Goal: Check status: Check status

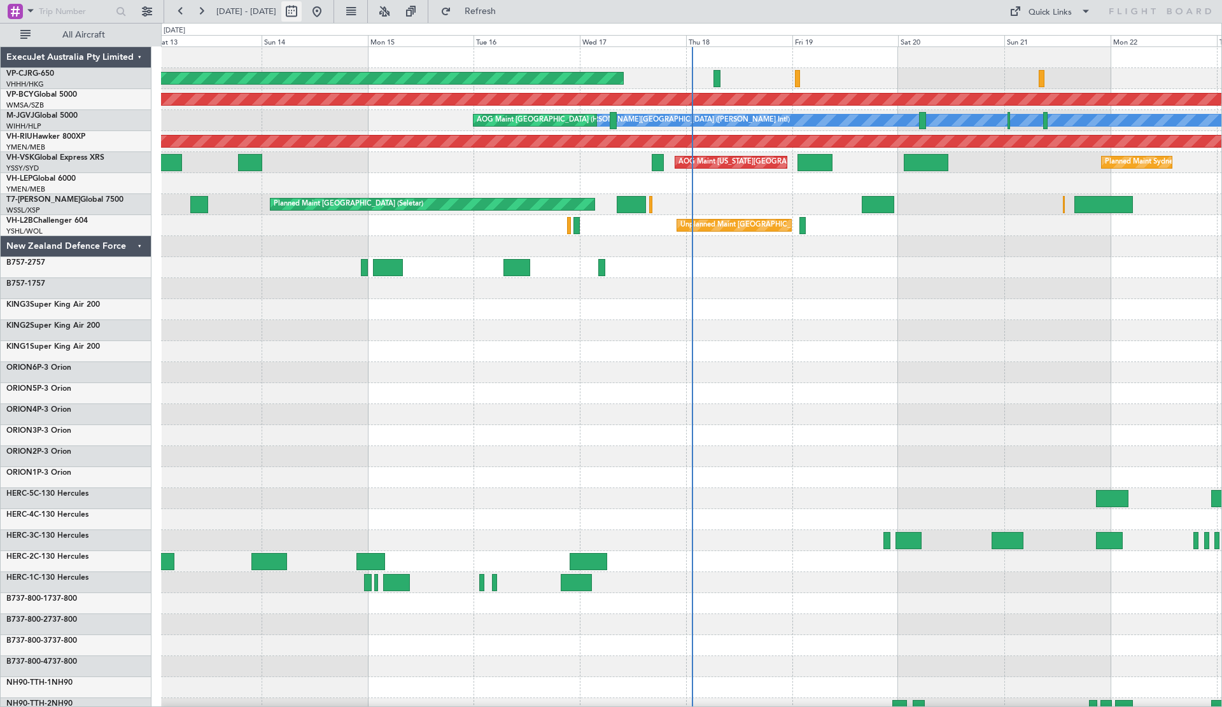
click at [302, 4] on button at bounding box center [291, 11] width 20 height 20
select select "9"
select select "2025"
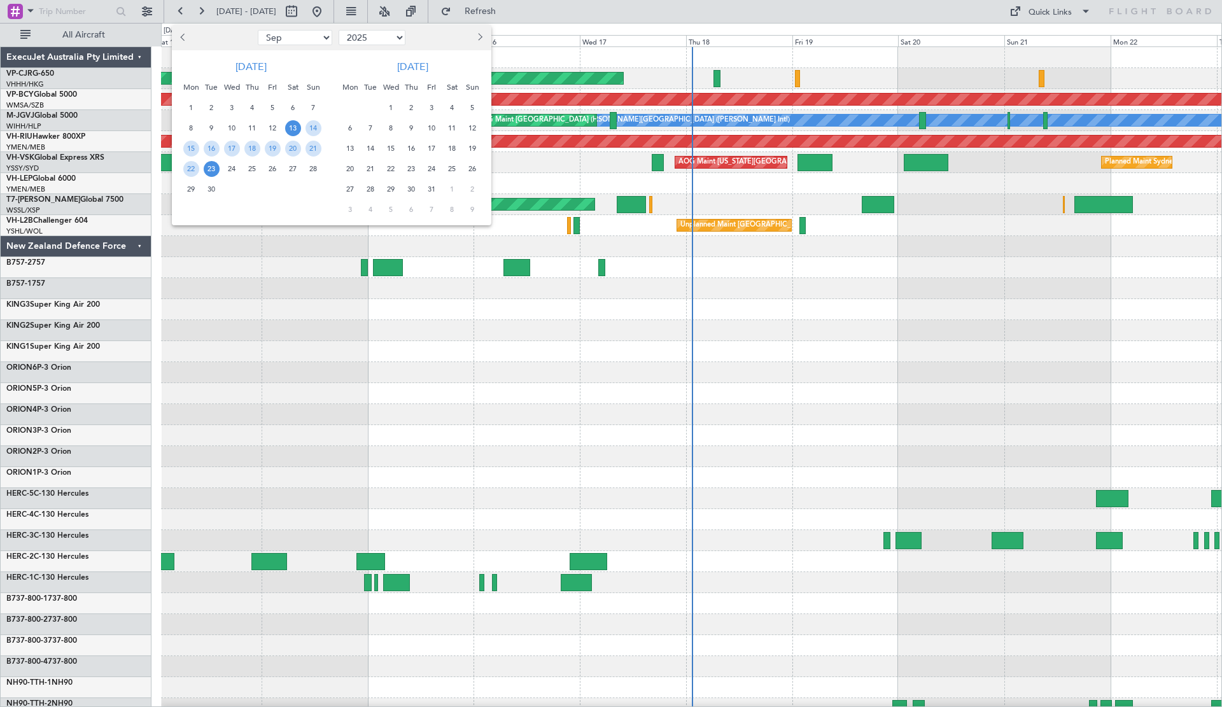
click at [478, 35] on span "Next month" at bounding box center [479, 37] width 8 height 8
select select "10"
click at [416, 168] on span "20" at bounding box center [412, 169] width 16 height 16
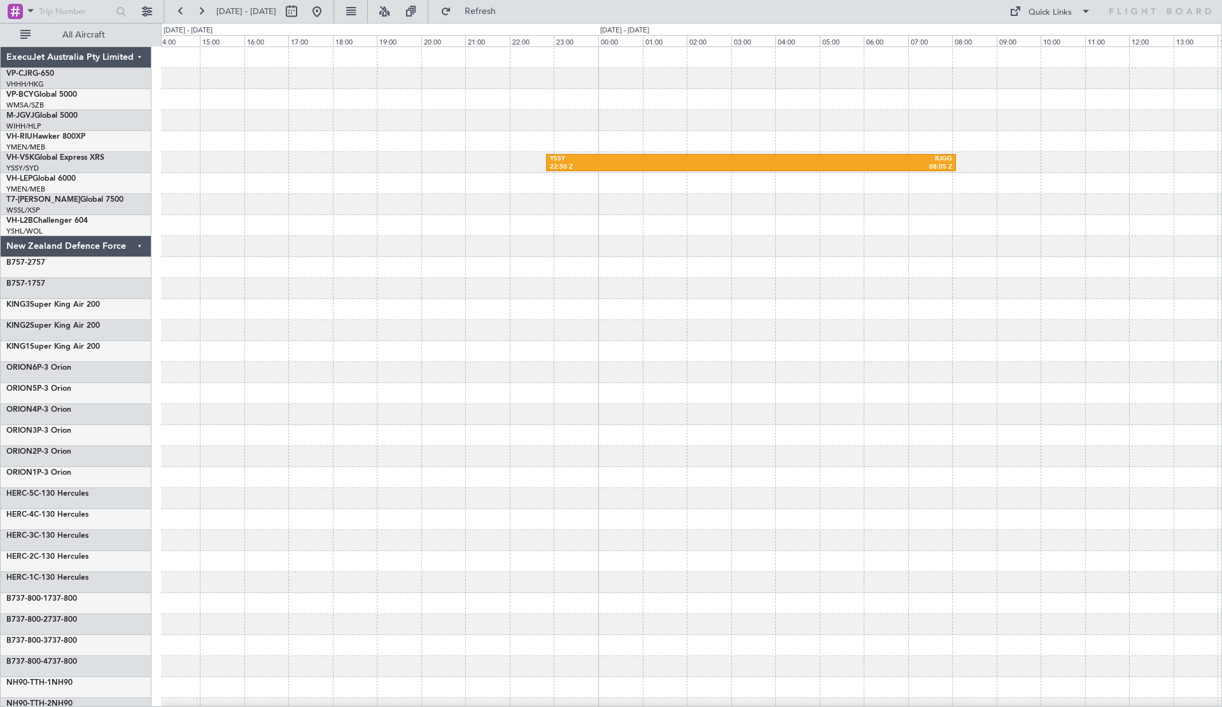
click at [820, 305] on div "YSSY 22:50 Z RJGG 08:05 Z" at bounding box center [691, 477] width 1061 height 861
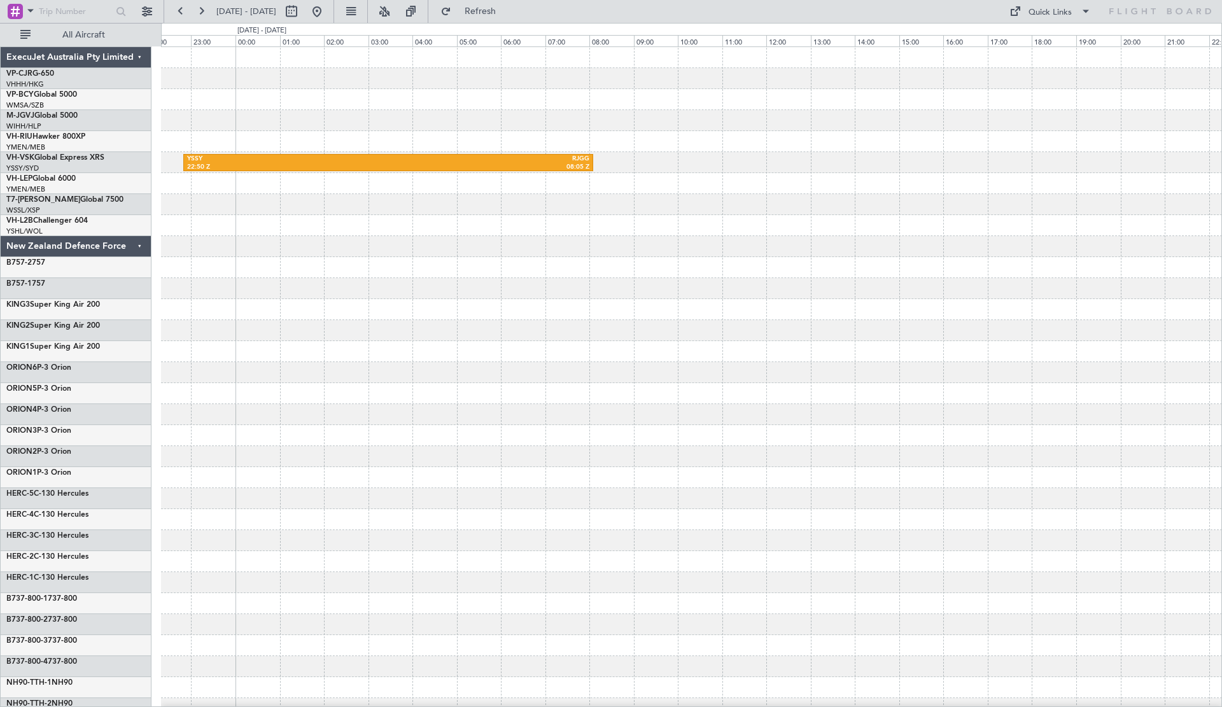
click at [460, 310] on div at bounding box center [691, 309] width 1061 height 21
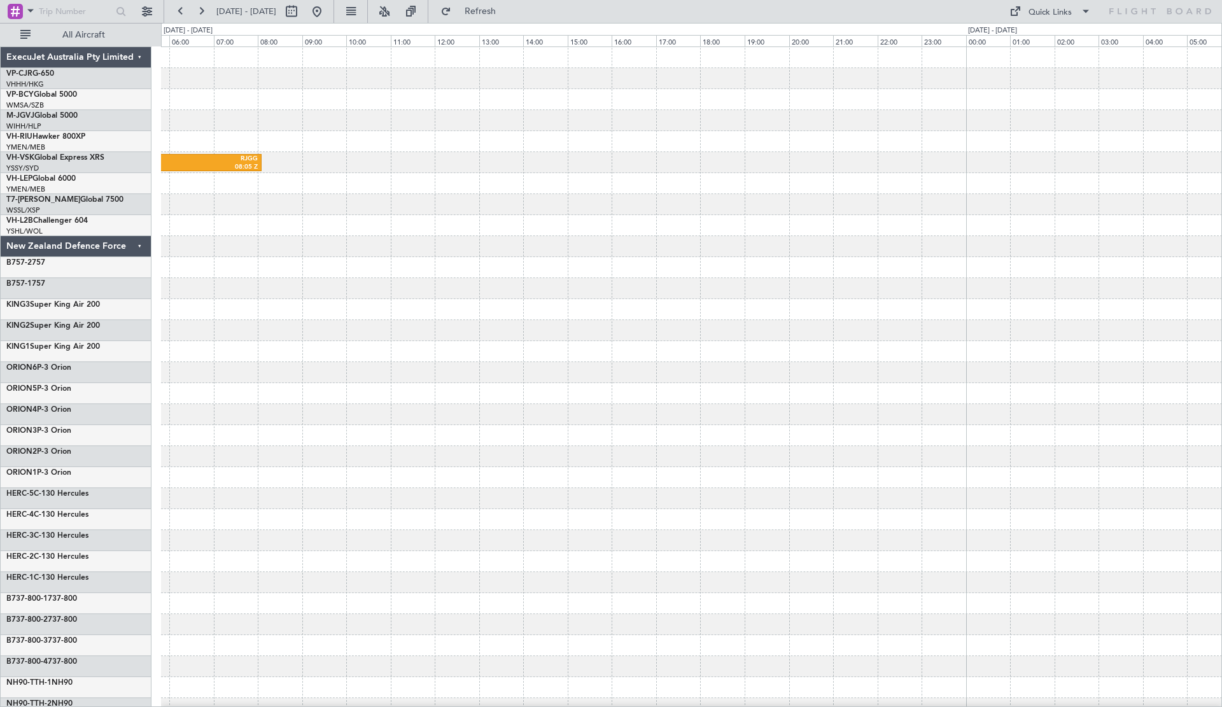
click at [522, 334] on div "YSSY 22:50 Z RJGG 08:05 Z RJGG 10:50 Z YBBN 19:15 Z" at bounding box center [691, 477] width 1061 height 861
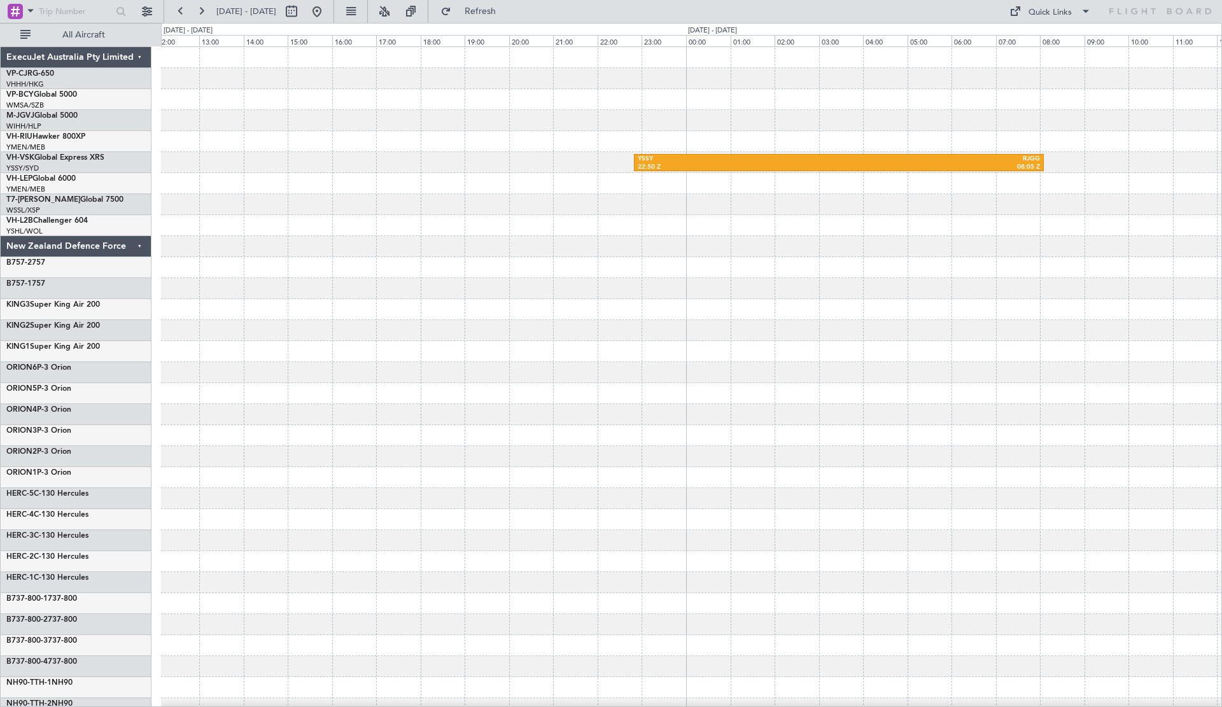
click at [1221, 446] on div "YSSY 22:50 Z RJGG 08:05 Z ExecuJet Australia Pty Limited VP-CJR G-650 VHHH/HKG …" at bounding box center [611, 365] width 1222 height 684
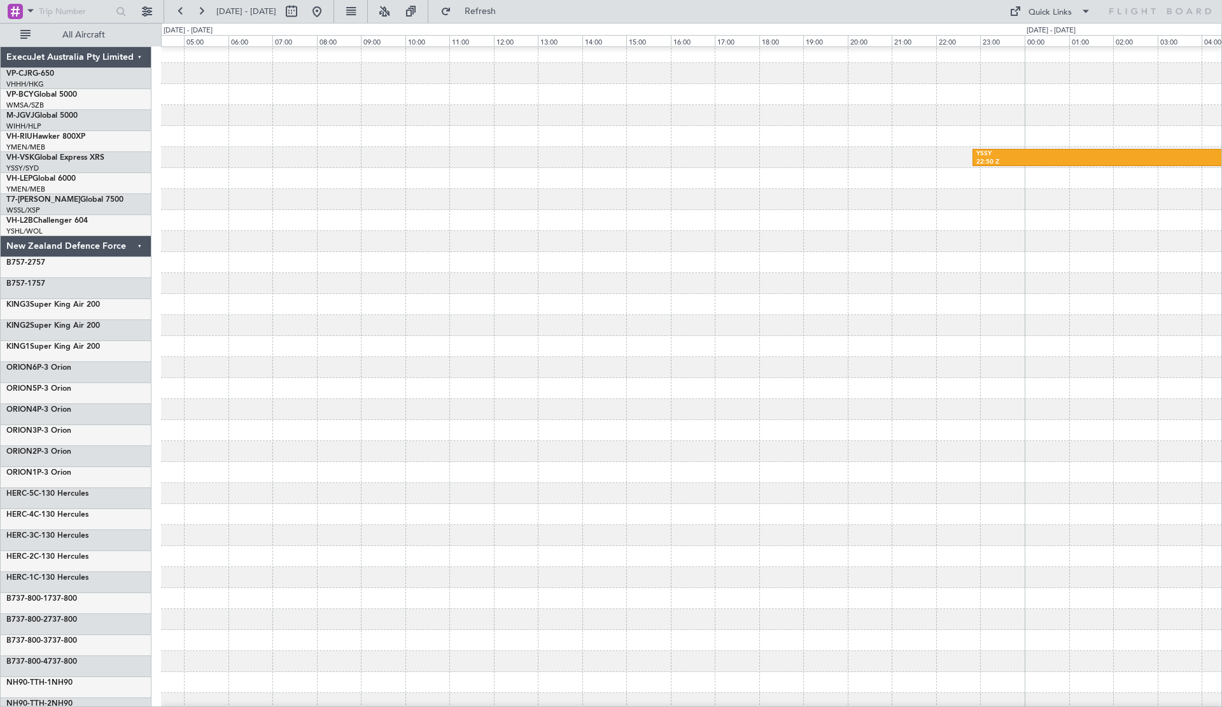
scroll to position [5, 0]
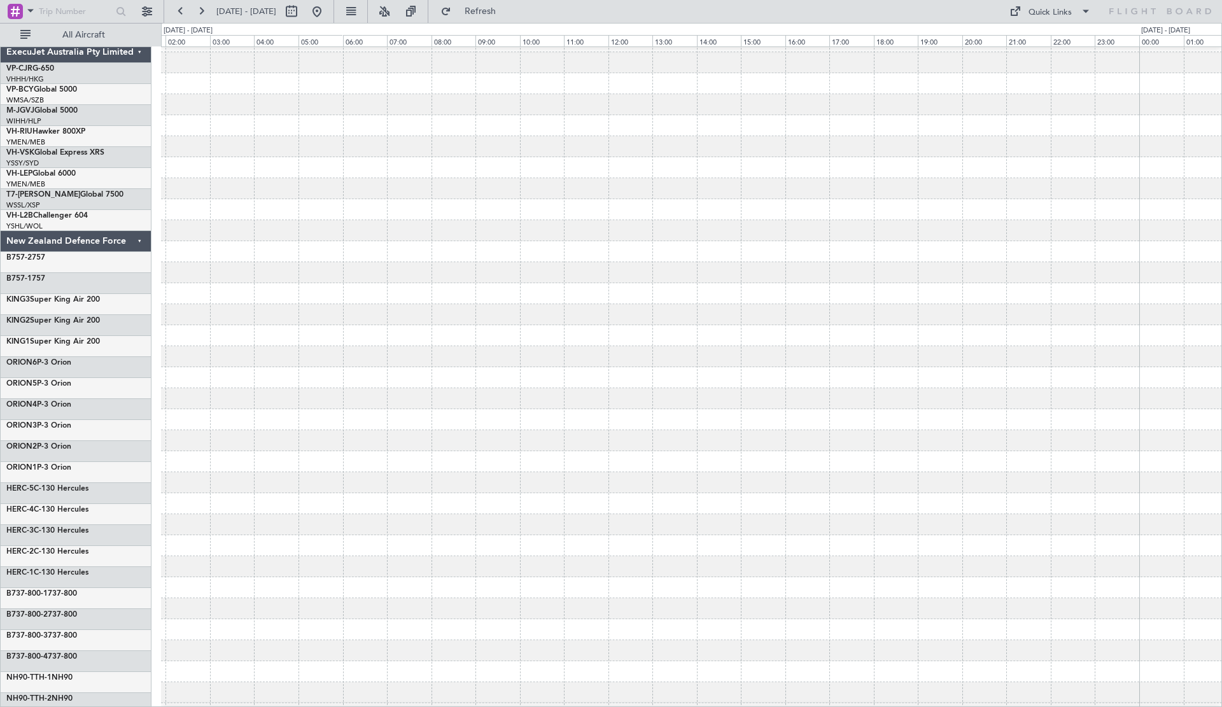
click at [835, 117] on div at bounding box center [691, 125] width 1061 height 21
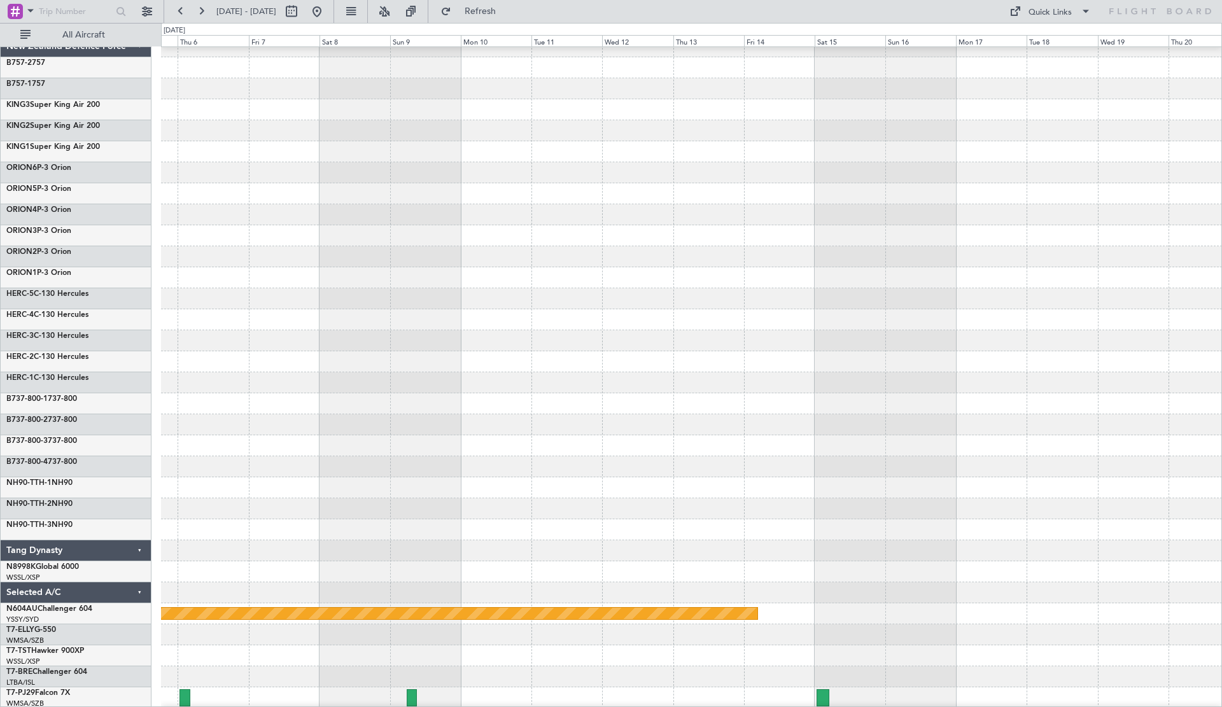
scroll to position [200, 0]
click at [927, 340] on div at bounding box center [691, 340] width 1061 height 21
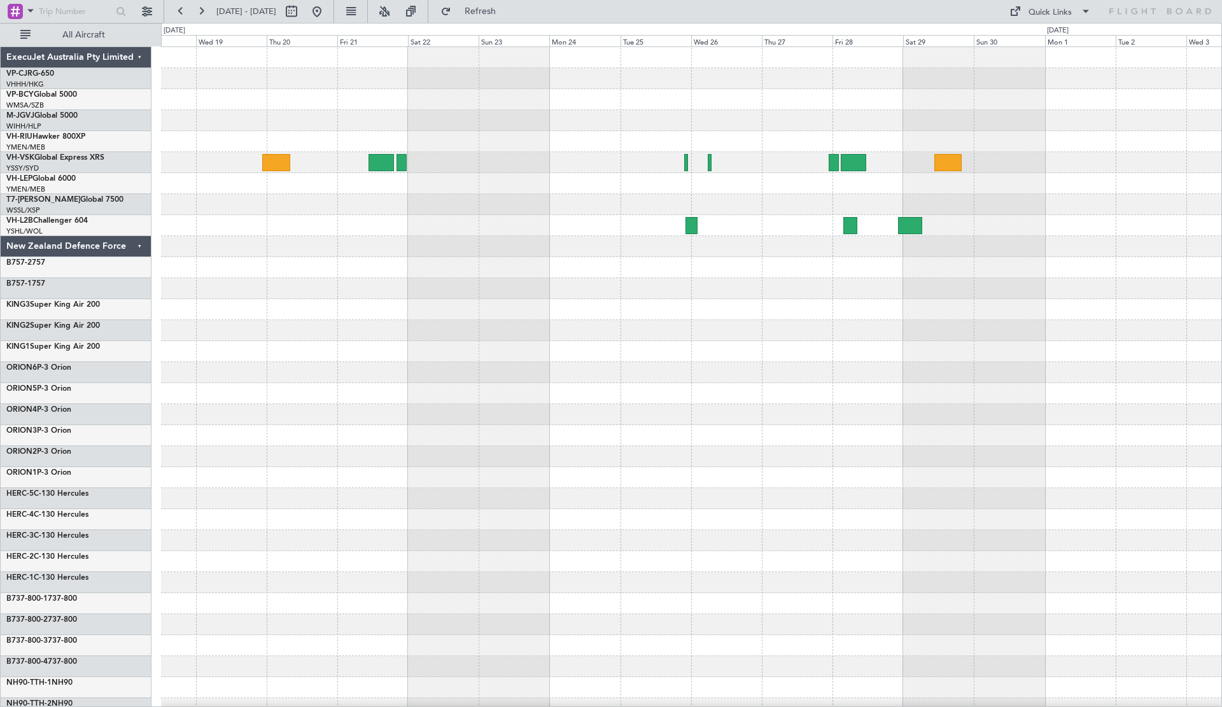
scroll to position [0, 0]
